Goal: Navigation & Orientation: Find specific page/section

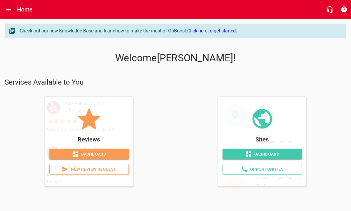
click at [252, 152] on span "Dashboard" at bounding box center [262, 153] width 70 height 7
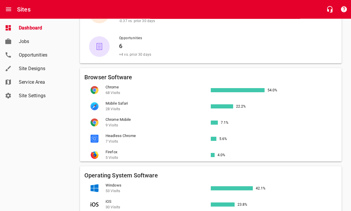
scroll to position [162, 0]
click at [327, 12] on icon "button" at bounding box center [330, 9] width 7 height 7
click at [347, 13] on icon "button" at bounding box center [344, 9] width 7 height 7
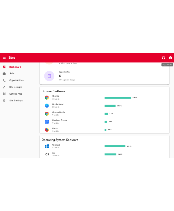
scroll to position [192, 0]
